Goal: Feedback & Contribution: Leave review/rating

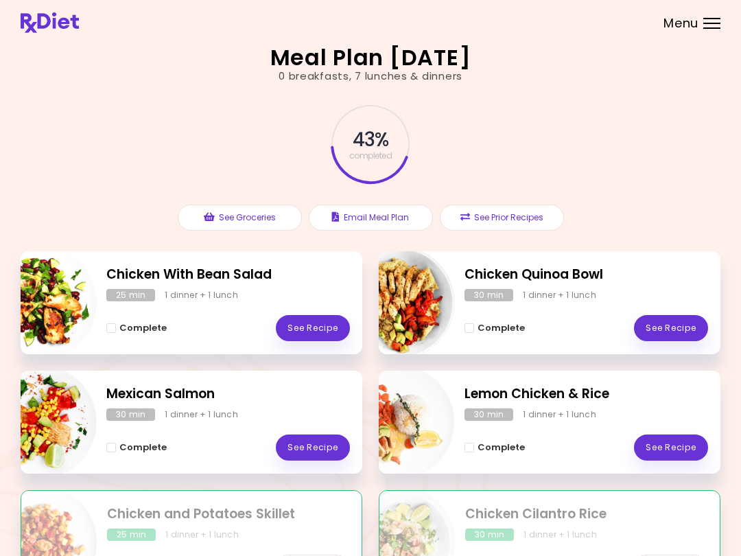
click at [688, 449] on link "See Recipe" at bounding box center [671, 447] width 74 height 26
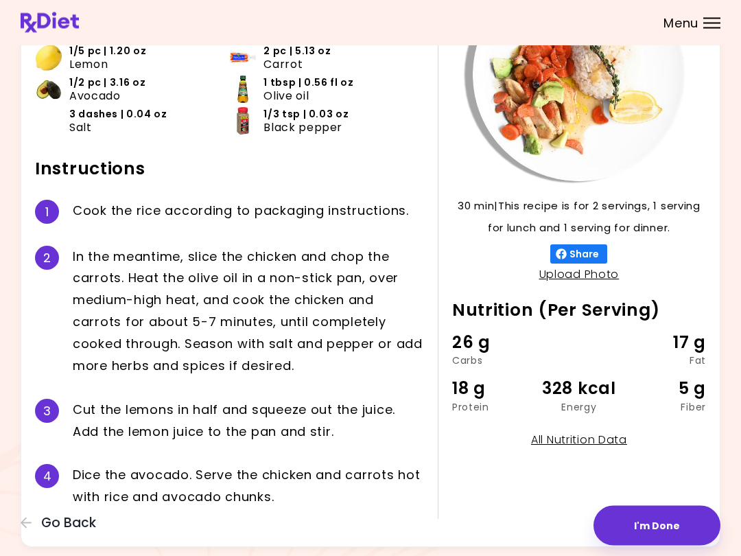
scroll to position [139, 0]
click at [653, 526] on button "I'm Done" at bounding box center [657, 526] width 127 height 40
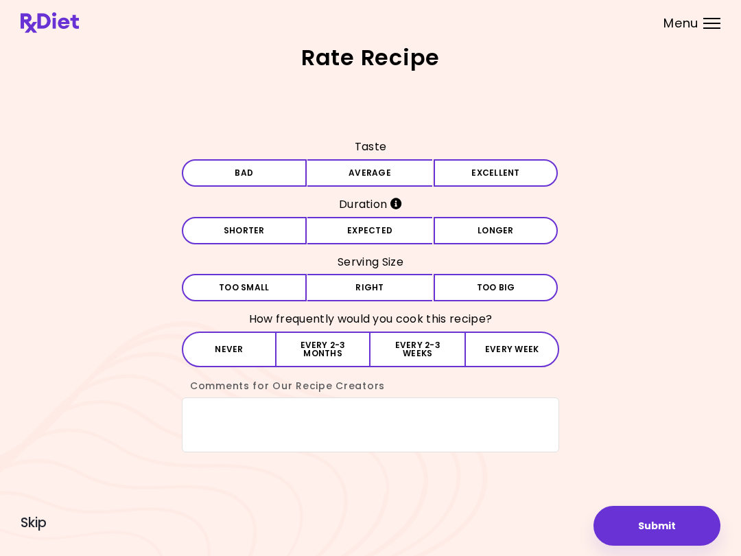
click at [489, 177] on button "Excellent" at bounding box center [496, 172] width 125 height 27
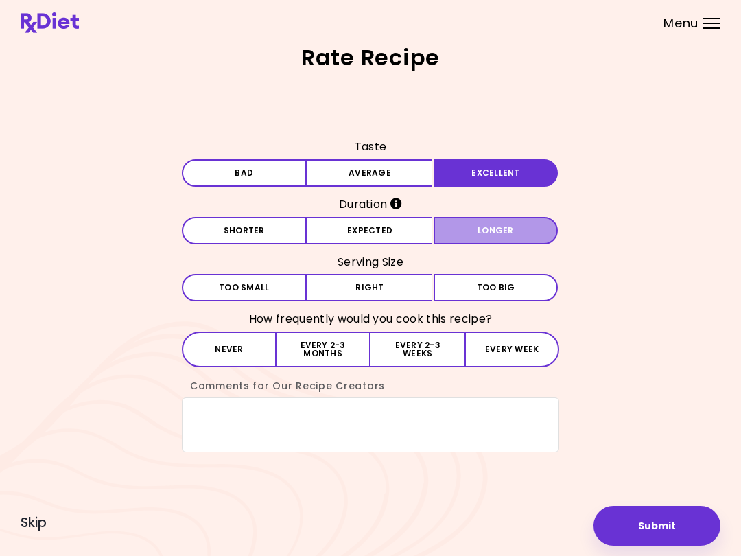
click at [488, 231] on button "Longer" at bounding box center [496, 230] width 125 height 27
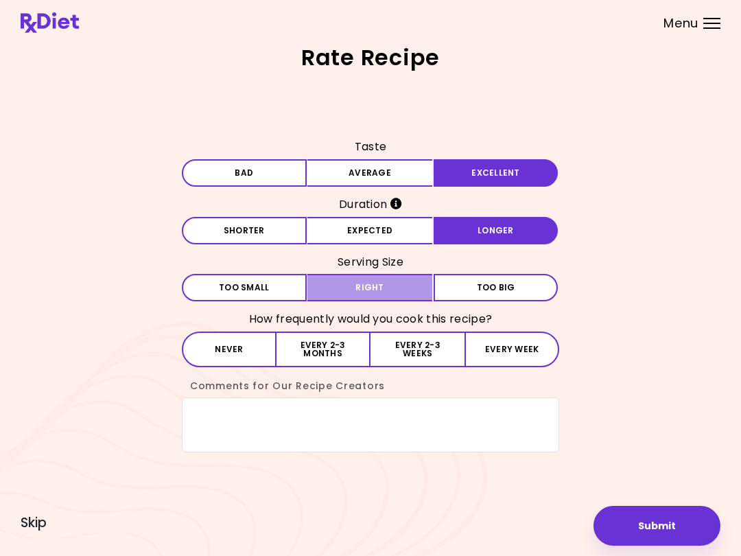
click at [388, 279] on button "Right" at bounding box center [369, 287] width 125 height 27
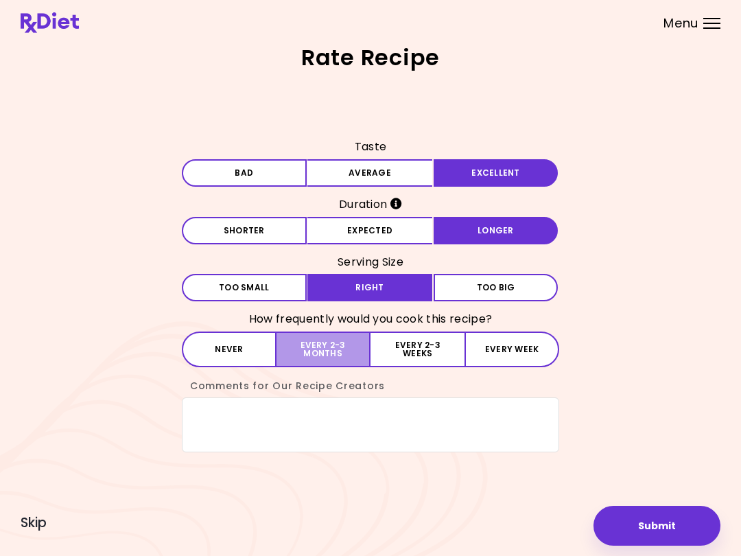
click at [363, 340] on button "Every 2-3 months" at bounding box center [324, 349] width 94 height 36
click at [231, 416] on textarea "Comments for Our Recipe Creators" at bounding box center [370, 424] width 377 height 55
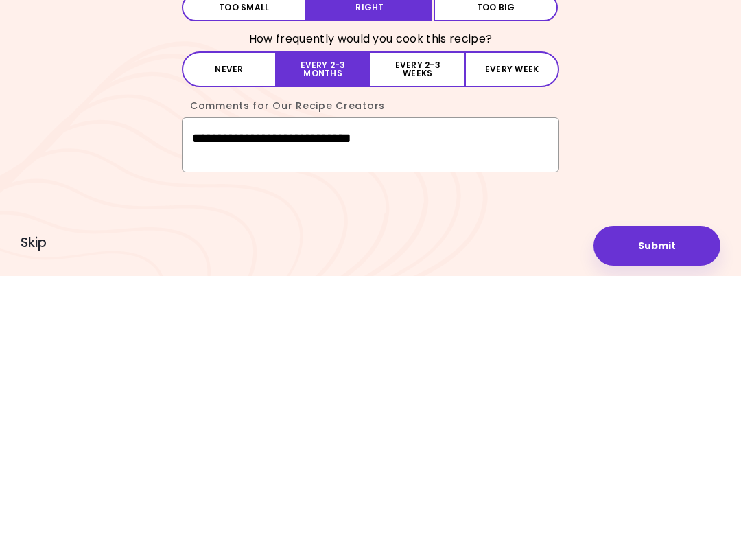
type textarea "**********"
click at [674, 506] on button "Submit" at bounding box center [657, 526] width 127 height 40
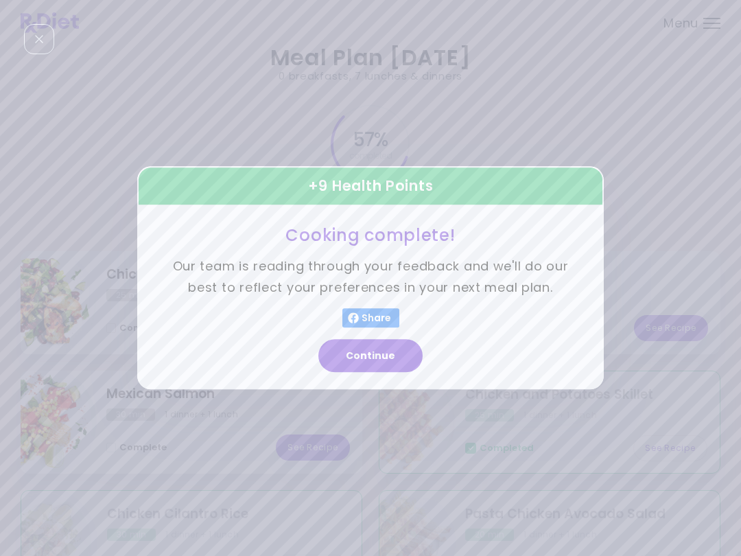
click at [382, 347] on button "Continue" at bounding box center [370, 356] width 104 height 33
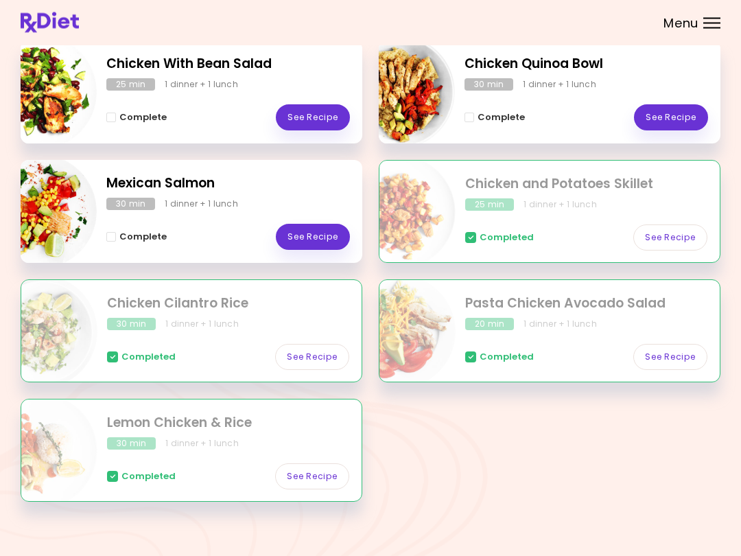
scroll to position [219, 0]
